Goal: Find contact information: Find contact information

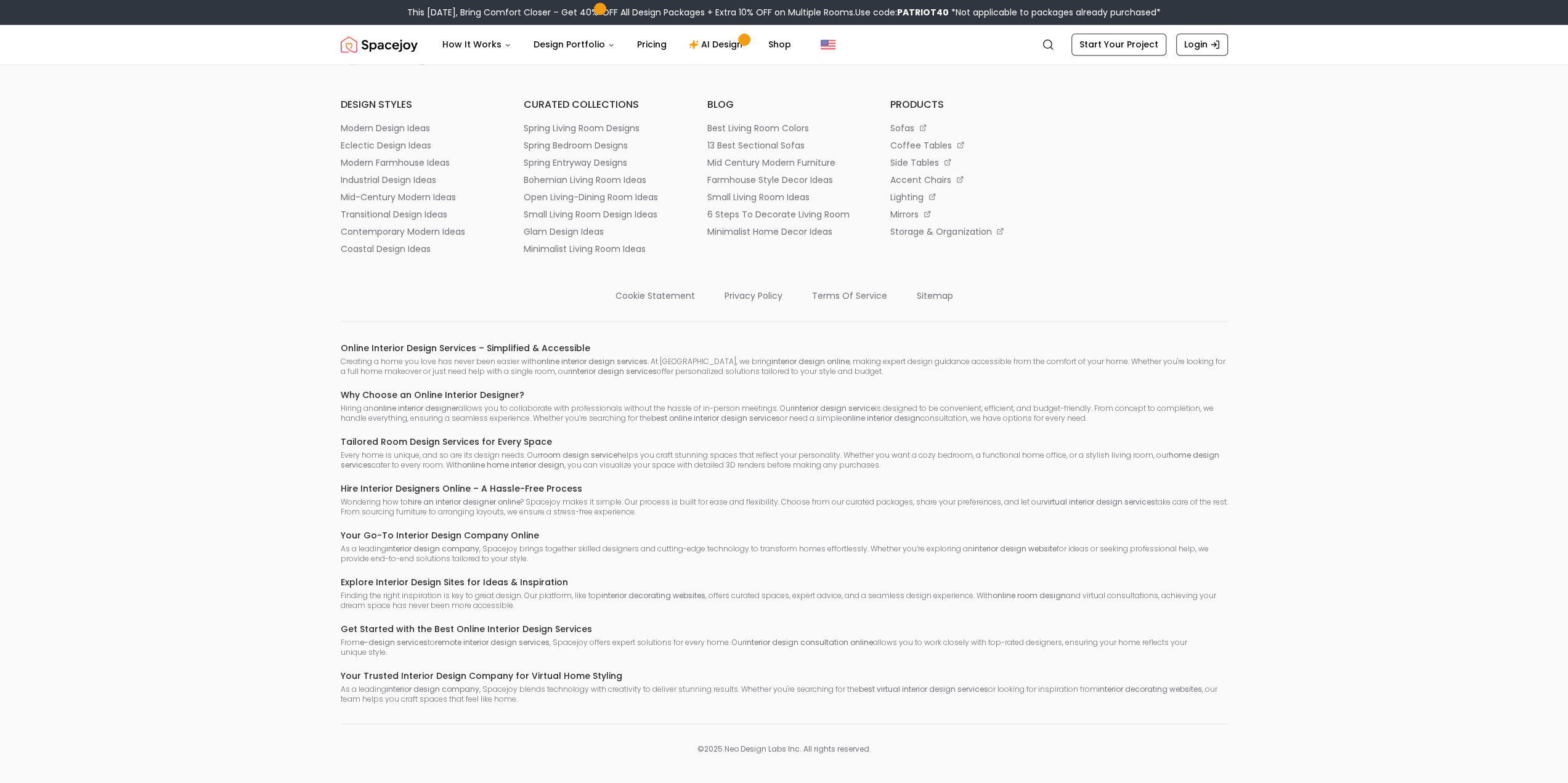
scroll to position [6933, 0]
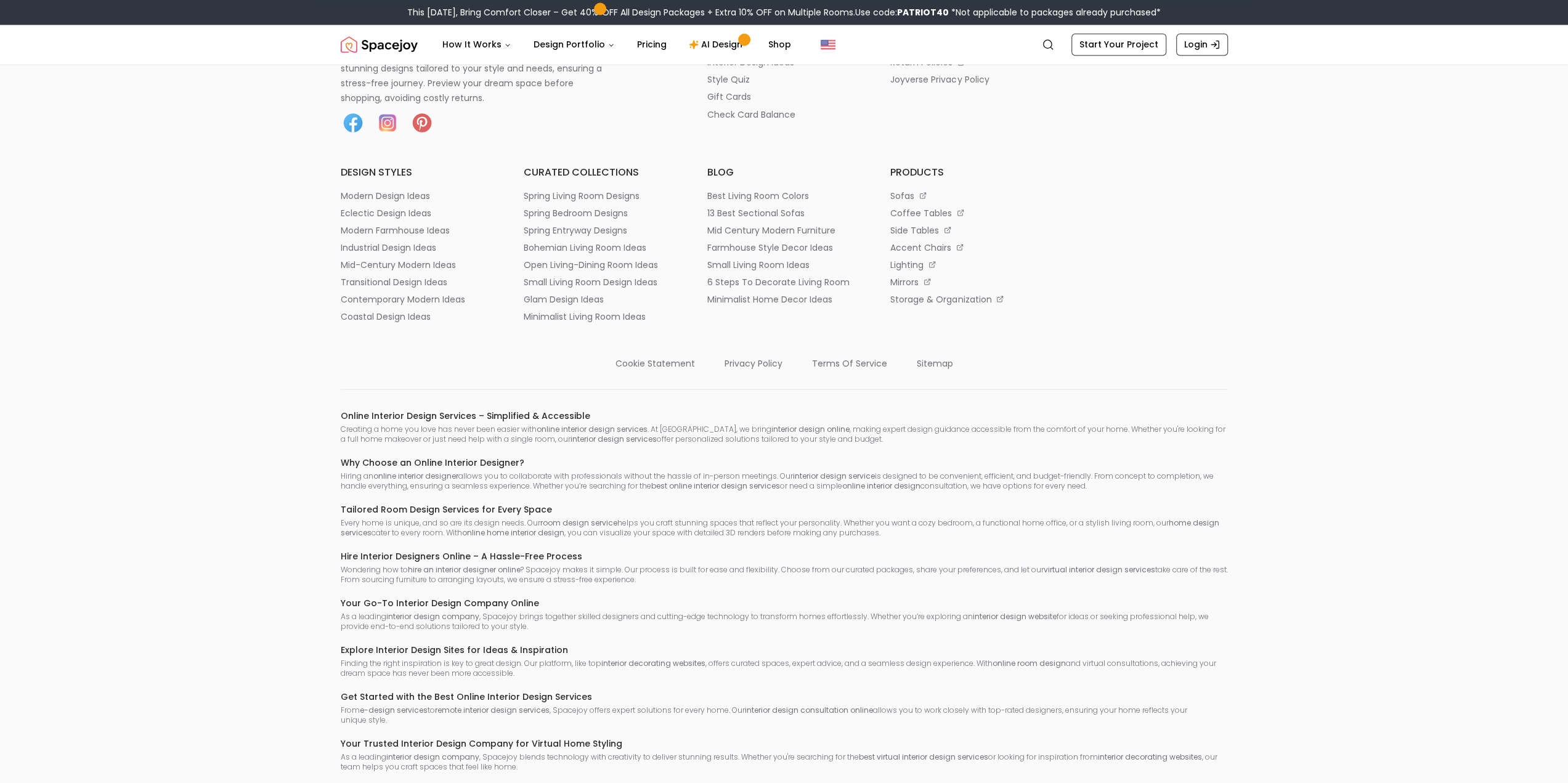
click at [750, 34] on p "hire a designer" at bounding box center [739, 28] width 64 height 12
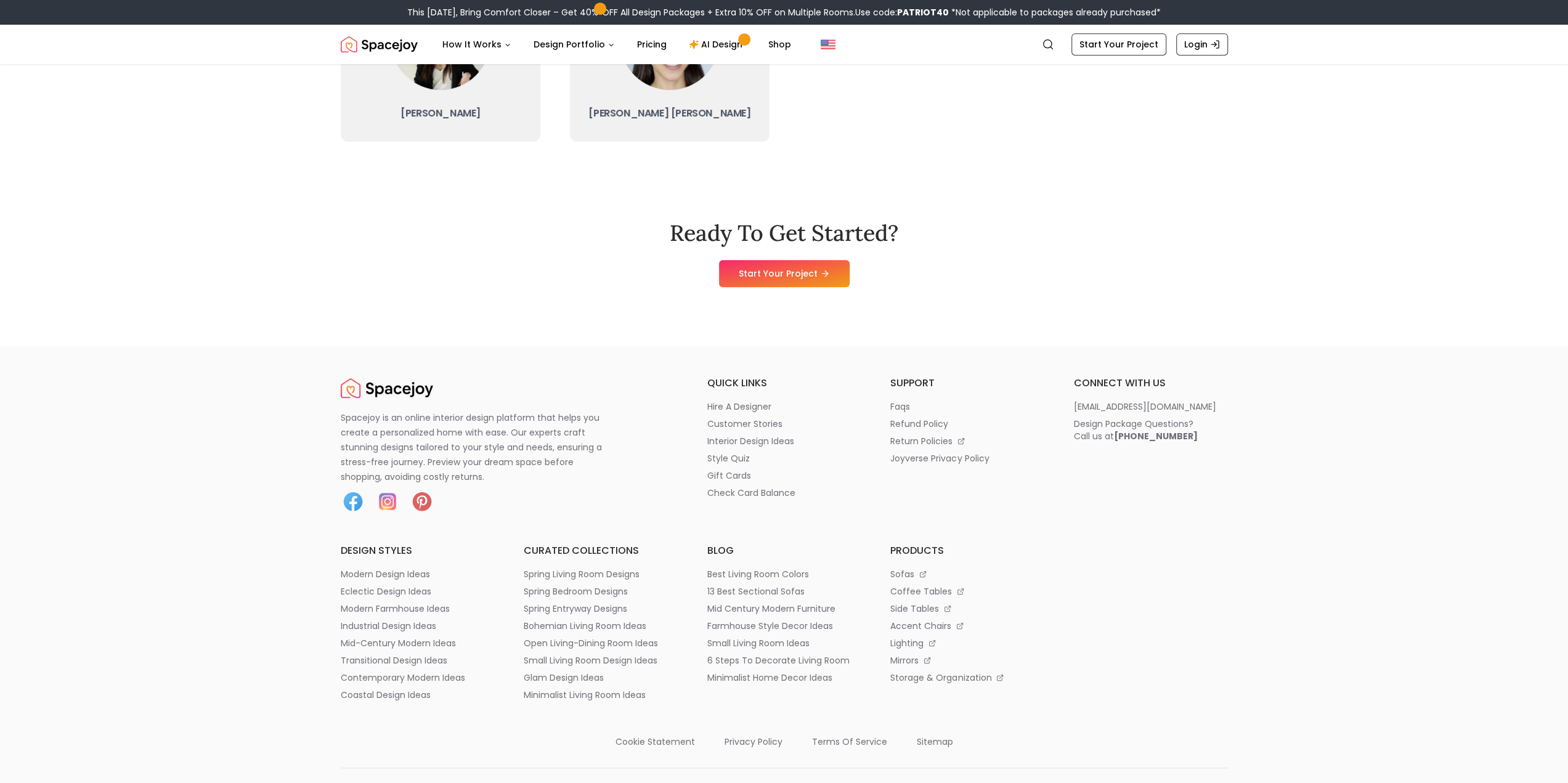
scroll to position [821, 0]
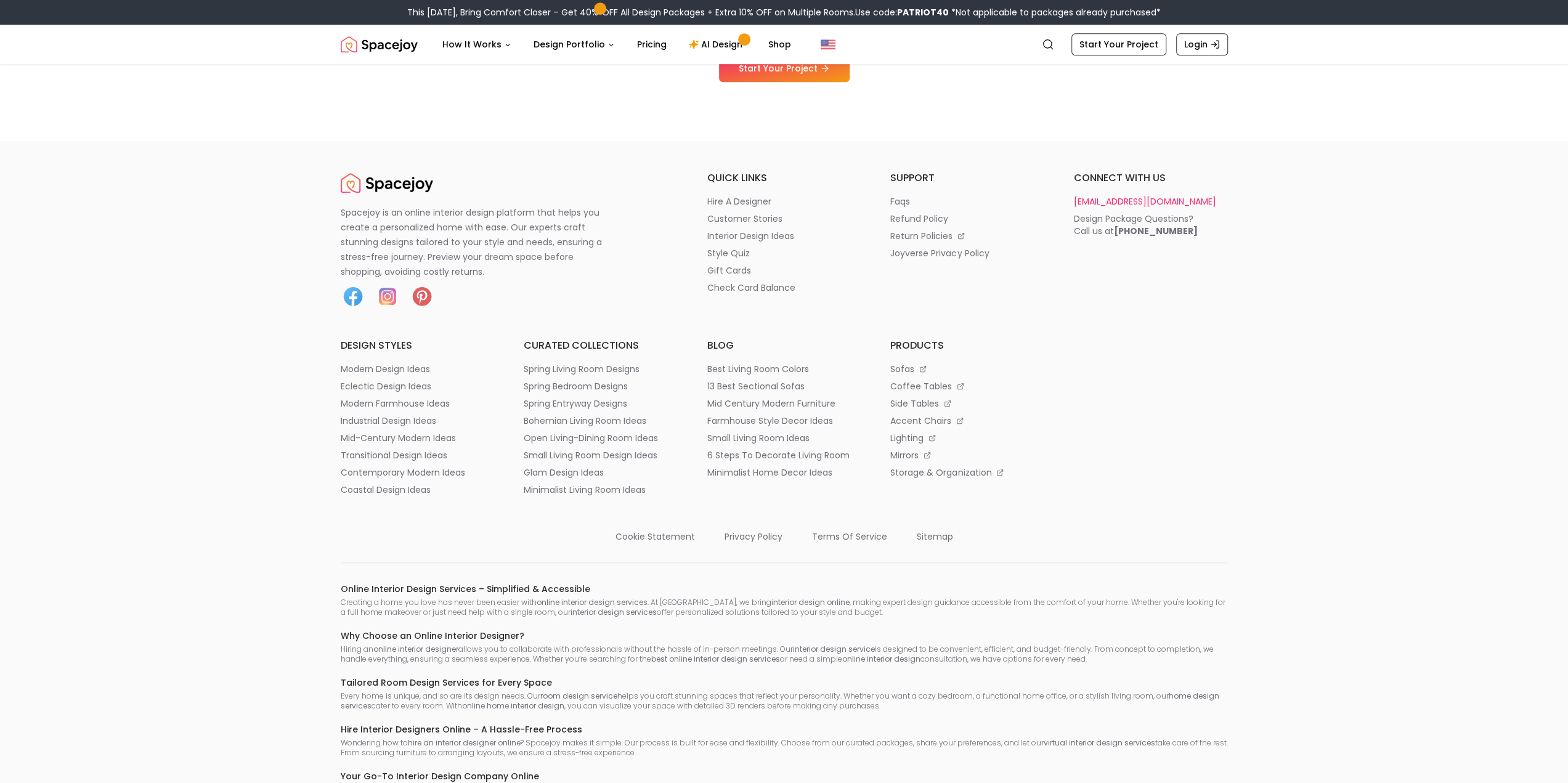
click at [1102, 198] on p "[EMAIL_ADDRESS][DOMAIN_NAME]" at bounding box center [1145, 201] width 142 height 12
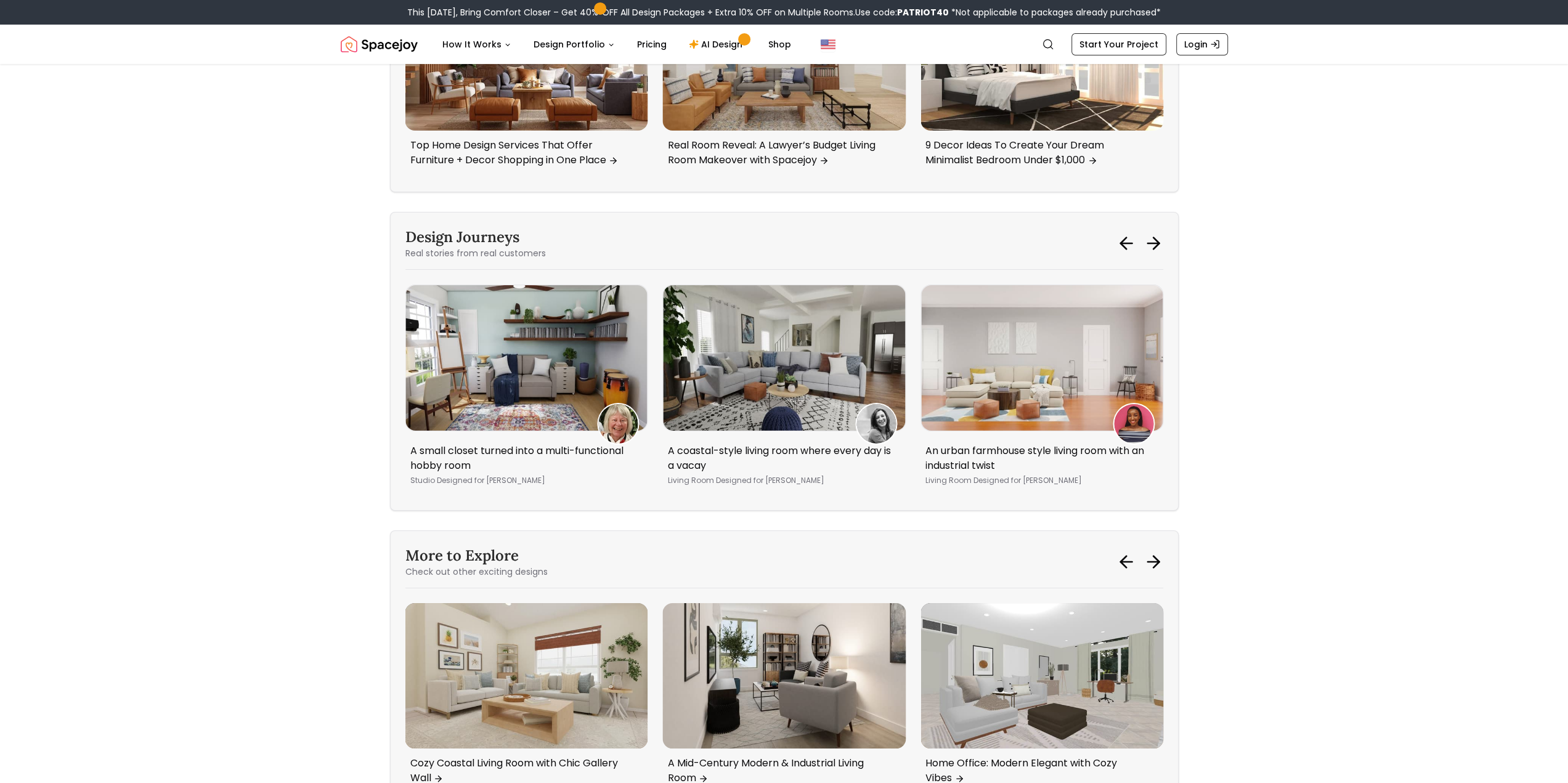
scroll to position [4336, 0]
